Goal: Transaction & Acquisition: Purchase product/service

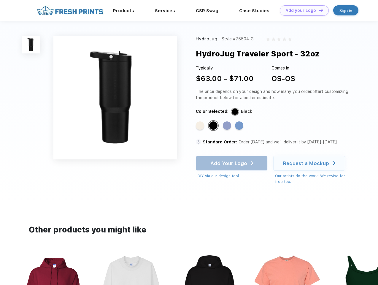
click at [302, 10] on link "Add your Logo Design Tool" at bounding box center [304, 10] width 49 height 10
click at [0, 0] on div "Design Tool" at bounding box center [0, 0] width 0 height 0
click at [318, 10] on link "Add your Logo Design Tool" at bounding box center [304, 10] width 49 height 10
click at [31, 44] on img at bounding box center [30, 44] width 17 height 17
click at [200, 126] on div "Standard Color" at bounding box center [200, 125] width 8 height 8
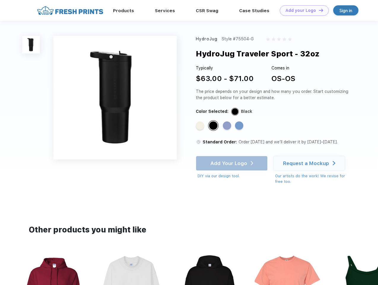
click at [214, 126] on div "Standard Color" at bounding box center [213, 125] width 8 height 8
click at [227, 126] on div "Standard Color" at bounding box center [227, 125] width 8 height 8
click at [240, 126] on div "Standard Color" at bounding box center [239, 125] width 8 height 8
click at [232, 163] on div "Add Your Logo DIY via our design tool. Ah shoot! This product isn't up in our d…" at bounding box center [232, 167] width 72 height 23
click at [310, 163] on div "Request a Mockup" at bounding box center [306, 163] width 46 height 6
